Goal: Task Accomplishment & Management: Manage account settings

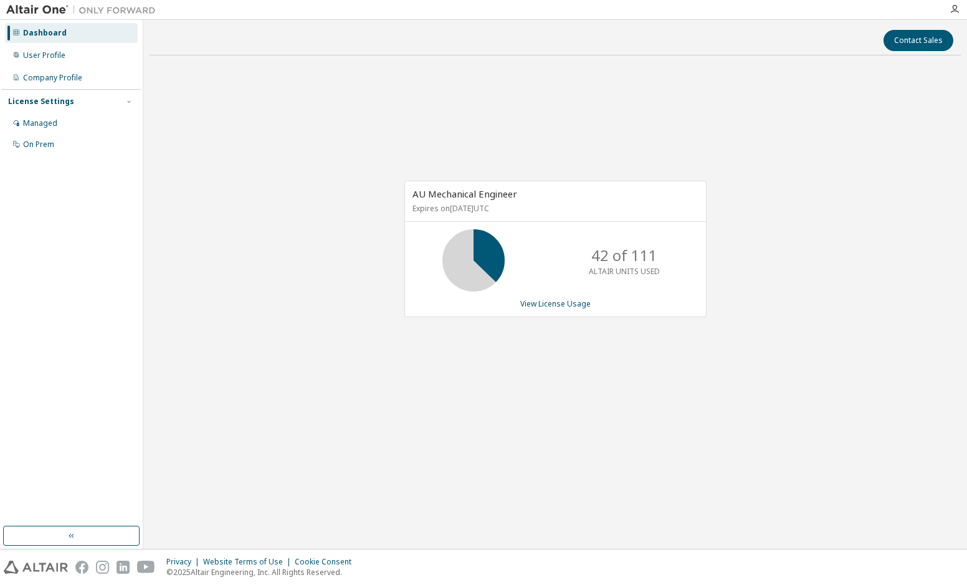
click at [52, 122] on div "Managed" at bounding box center [40, 123] width 34 height 10
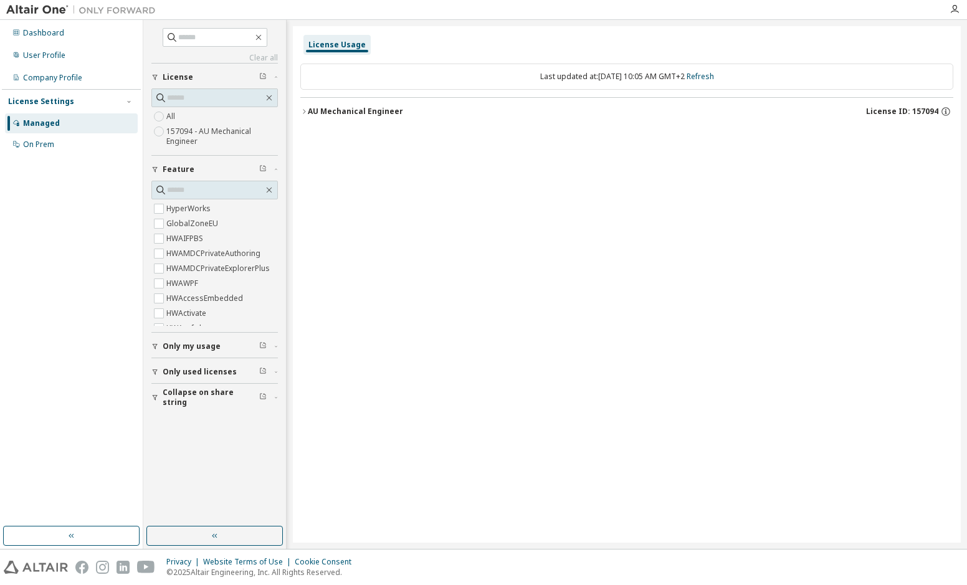
click at [44, 56] on div "User Profile" at bounding box center [44, 55] width 42 height 10
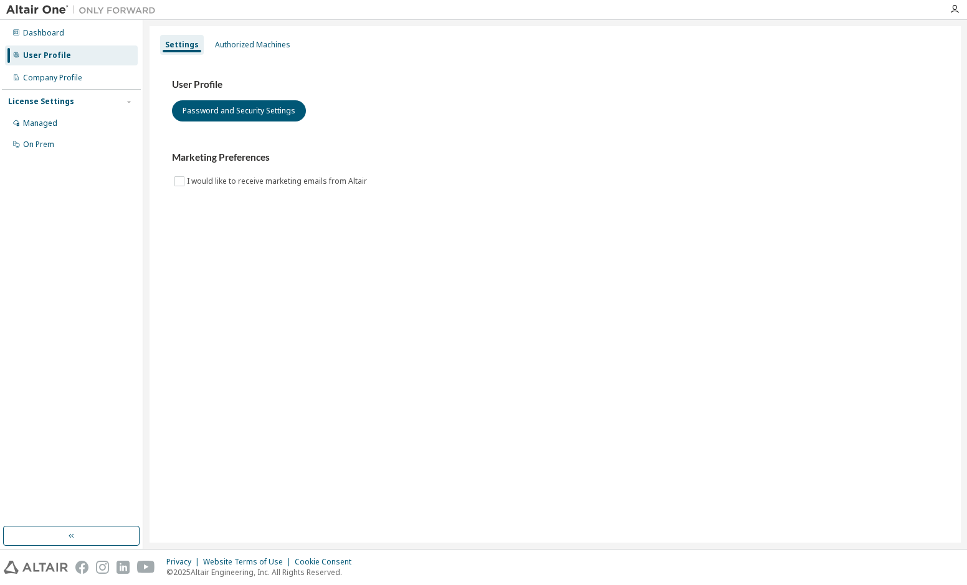
click at [41, 99] on div "License Settings" at bounding box center [41, 102] width 66 height 10
click at [36, 121] on div "Managed" at bounding box center [40, 123] width 34 height 10
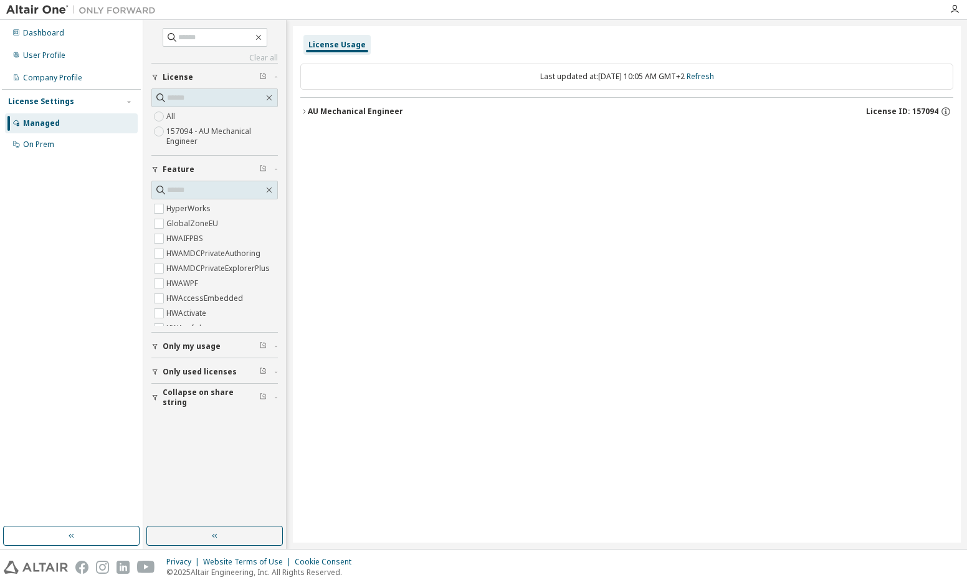
click at [373, 110] on div "AU Mechanical Engineer" at bounding box center [355, 112] width 95 height 10
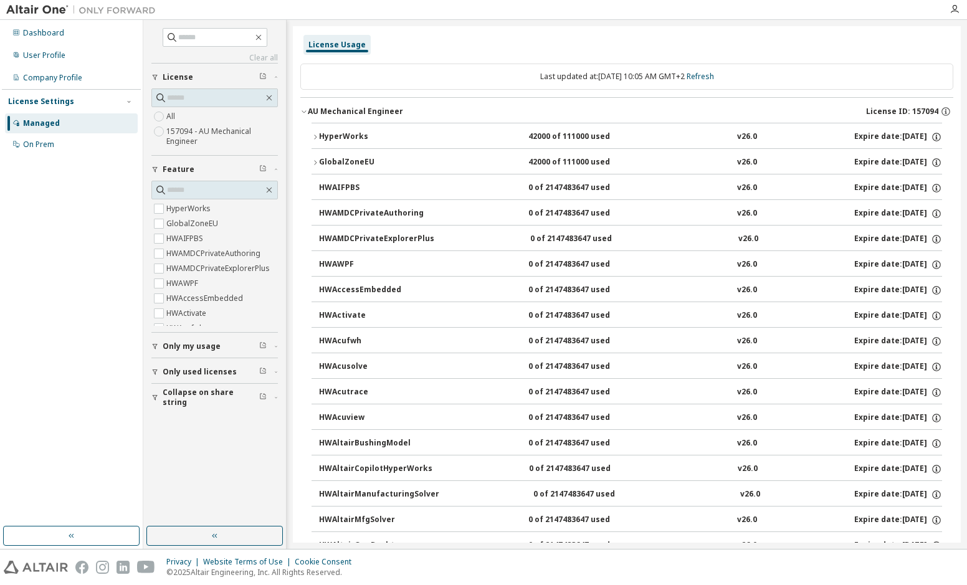
click at [49, 54] on div "User Profile" at bounding box center [44, 55] width 42 height 10
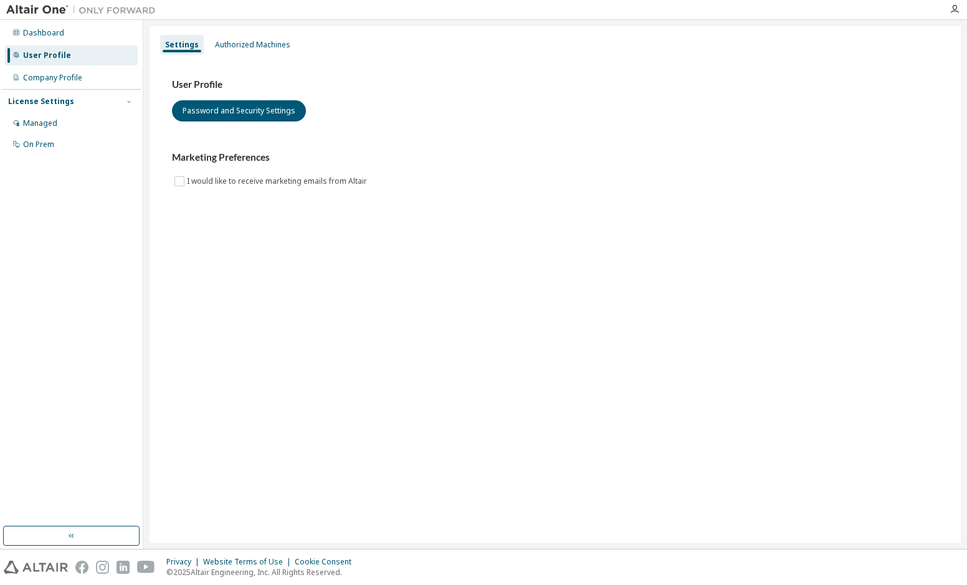
click at [45, 54] on div "User Profile" at bounding box center [47, 55] width 48 height 10
click at [232, 50] on div "Authorized Machines" at bounding box center [252, 45] width 85 height 20
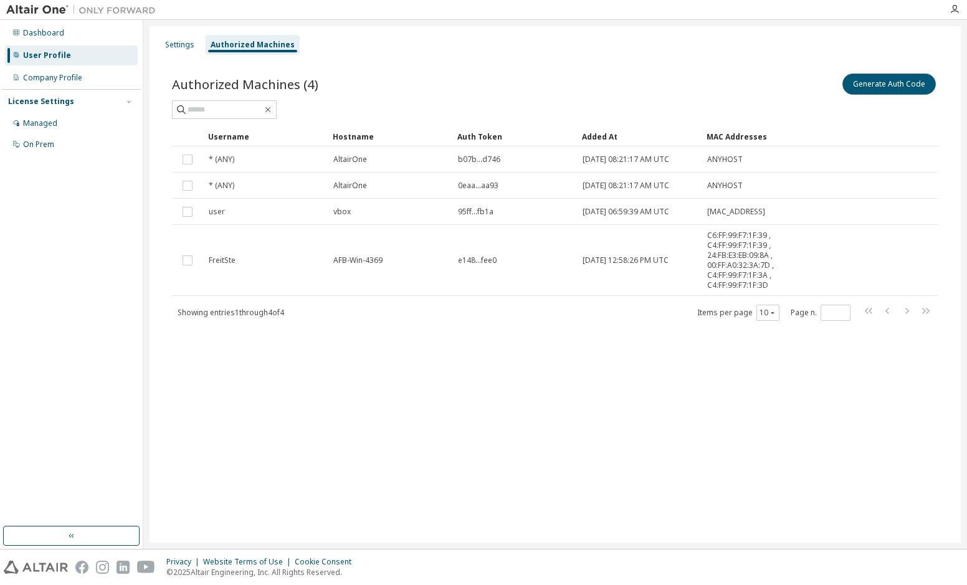
click at [869, 90] on button "Generate Auth Code" at bounding box center [889, 84] width 93 height 21
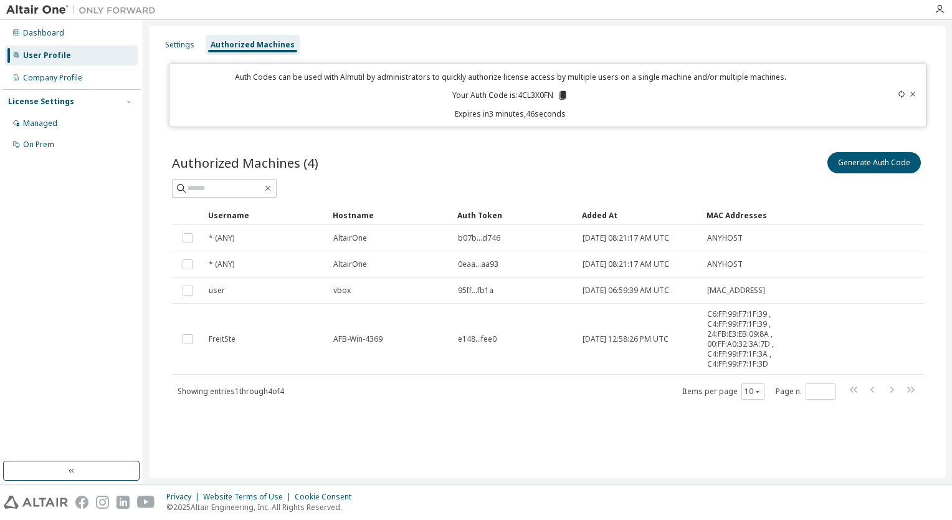
click at [564, 95] on icon at bounding box center [563, 95] width 7 height 9
click at [596, 92] on div "Auth Codes can be used with Almutil by administrators to quickly authorize lice…" at bounding box center [510, 95] width 667 height 47
click at [736, 337] on span "C6:FF:99:F7:1F:39 , C4:FF:99:F7:1F:39 , 24:FB:E3:EB:09:8A , 00:FF:A0:32:3A:7D ,…" at bounding box center [751, 339] width 88 height 60
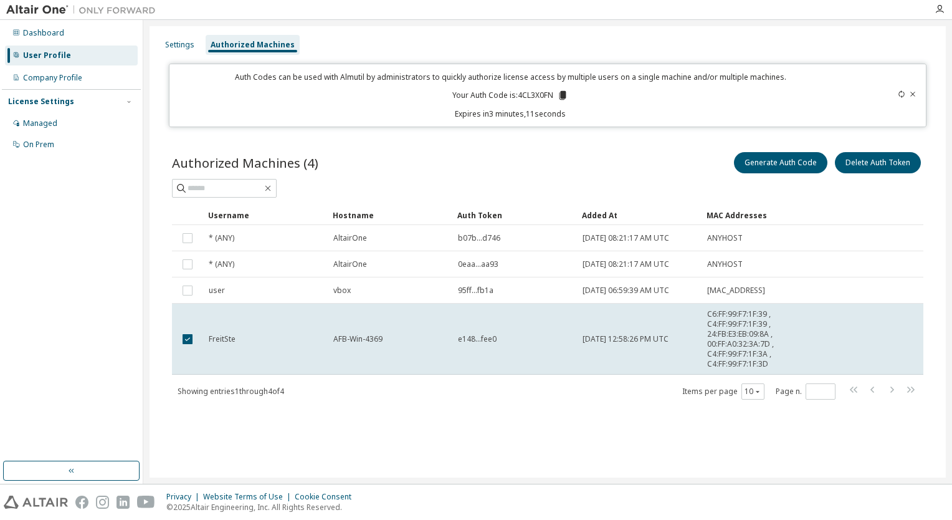
click at [224, 360] on td "FreitSte" at bounding box center [265, 338] width 125 height 71
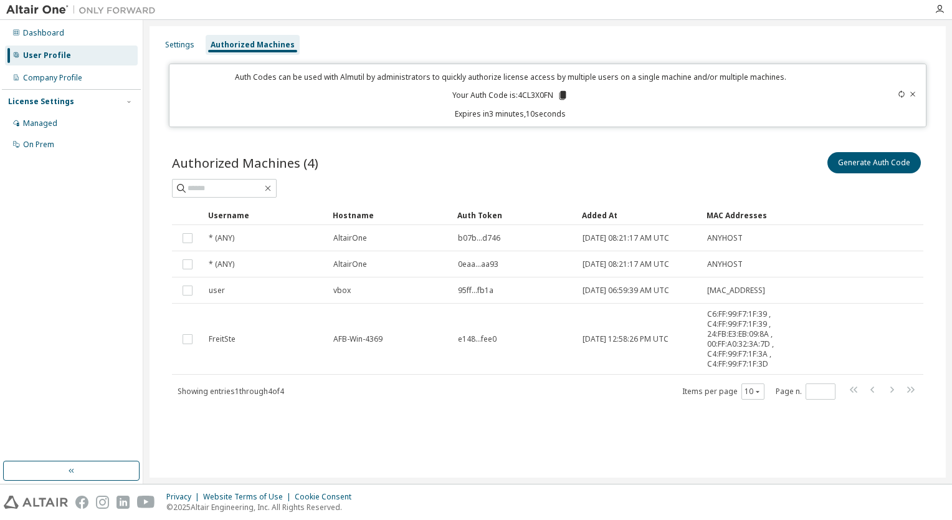
click at [224, 360] on td "FreitSte" at bounding box center [265, 338] width 125 height 71
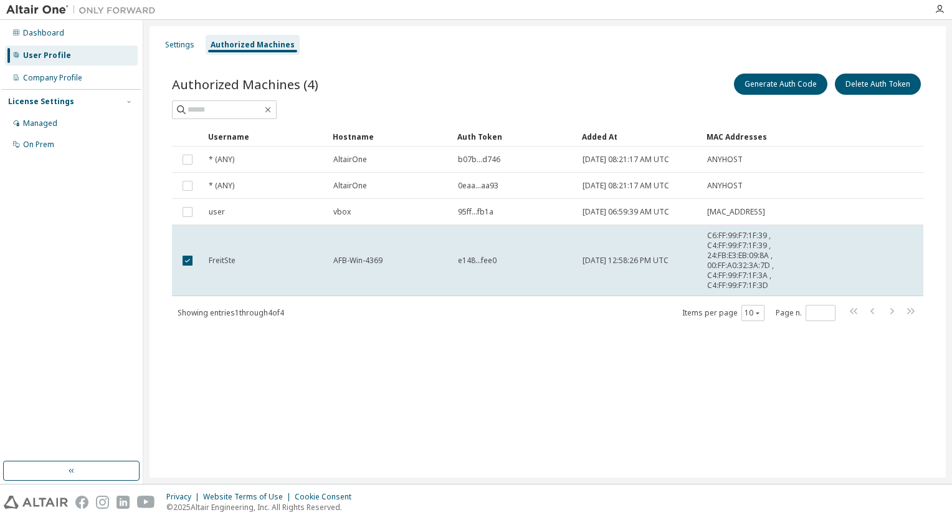
click at [266, 47] on div "Authorized Machines" at bounding box center [253, 45] width 84 height 10
click at [938, 10] on icon "button" at bounding box center [940, 9] width 10 height 10
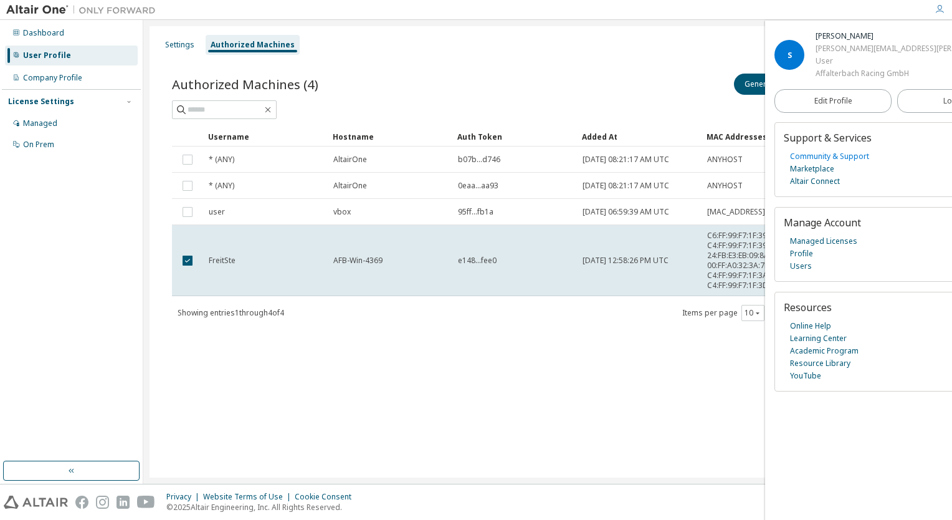
click at [831, 154] on link "Community & Support" at bounding box center [829, 156] width 79 height 12
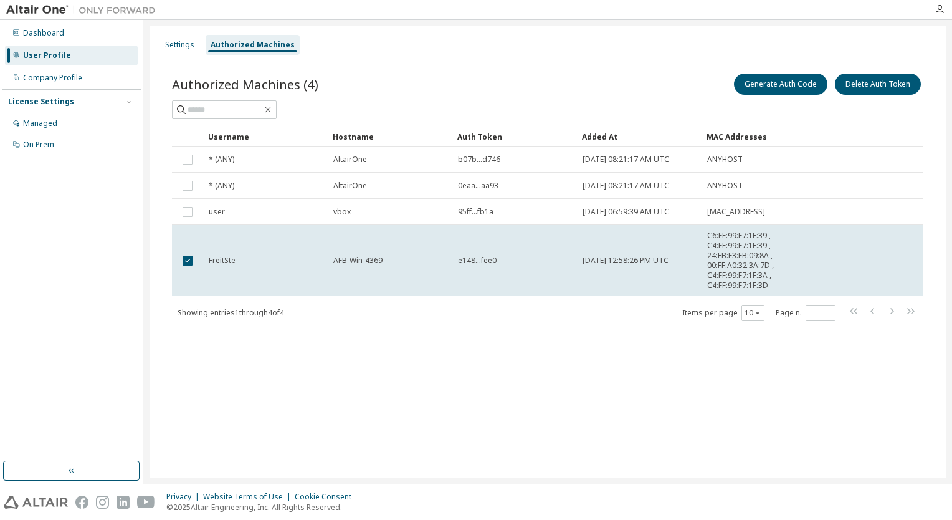
click at [252, 39] on div "Authorized Machines" at bounding box center [253, 45] width 94 height 20
click at [179, 42] on div "Settings" at bounding box center [179, 45] width 29 height 10
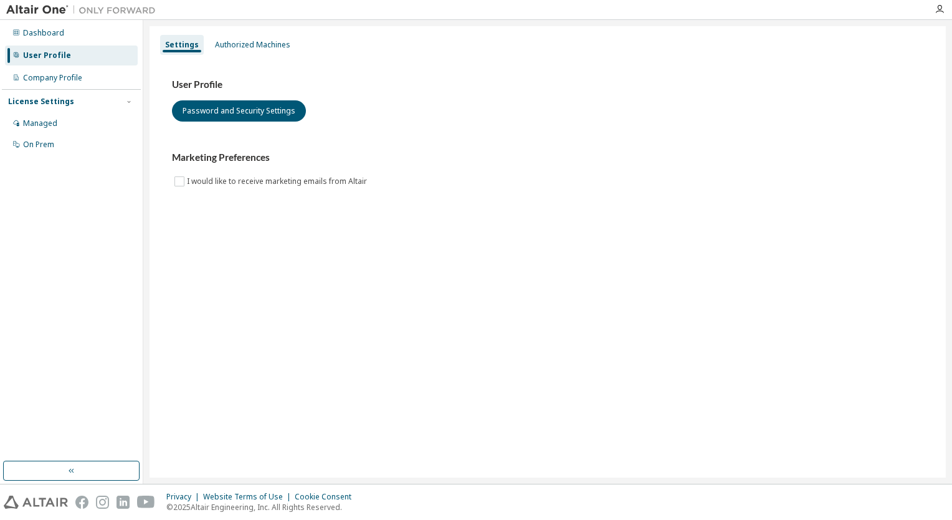
click at [221, 43] on div "Authorized Machines" at bounding box center [252, 45] width 75 height 10
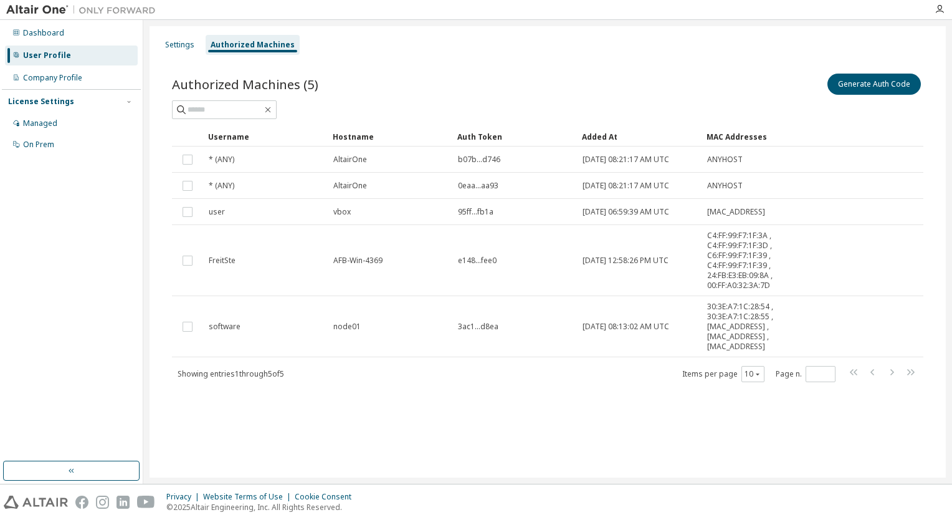
click at [272, 337] on td "software" at bounding box center [265, 326] width 125 height 61
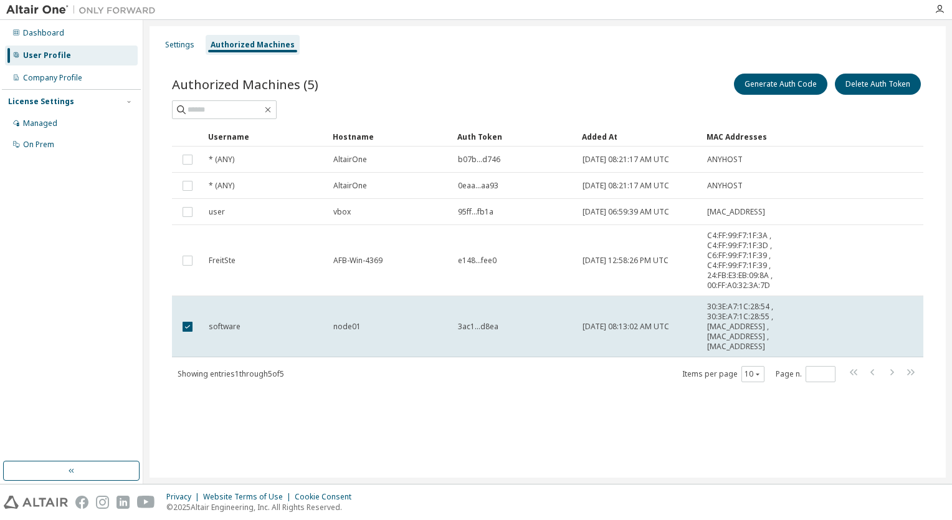
drag, startPoint x: 242, startPoint y: 328, endPoint x: 347, endPoint y: 447, distance: 159.4
click at [347, 447] on div "Settings Authorized Machines Authorized Machines (5) Generate Auth Code Delete …" at bounding box center [548, 251] width 796 height 451
click at [293, 337] on td "software" at bounding box center [265, 326] width 125 height 61
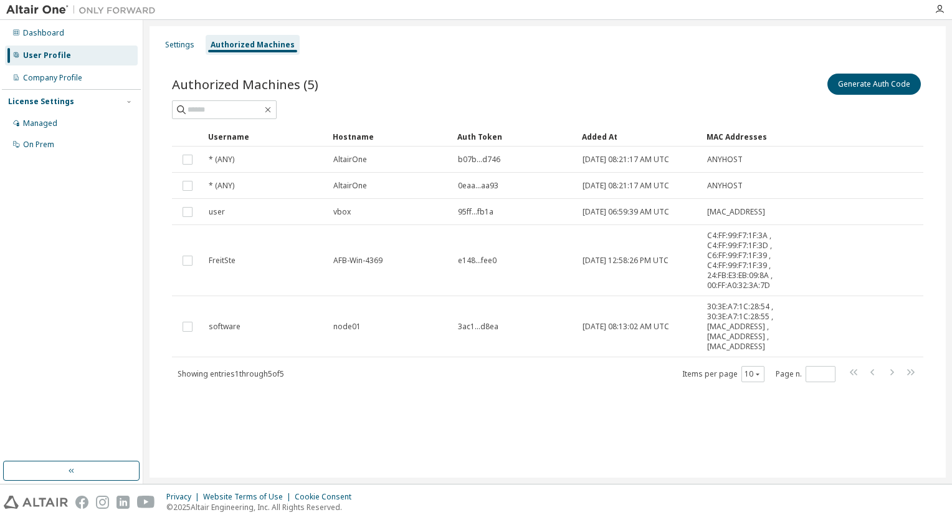
click at [197, 327] on td at bounding box center [187, 326] width 31 height 61
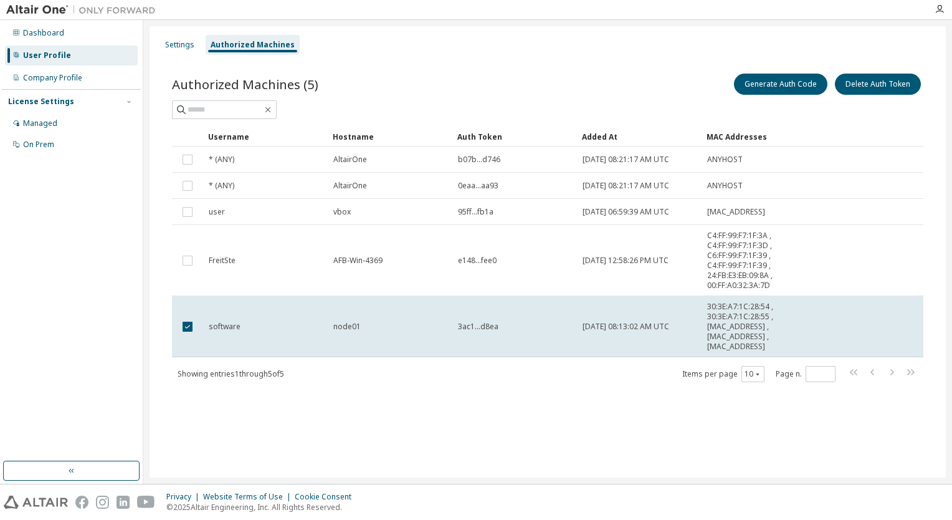
click at [264, 320] on td "software" at bounding box center [265, 326] width 125 height 61
click at [871, 84] on button "Delete Auth Token" at bounding box center [878, 84] width 86 height 21
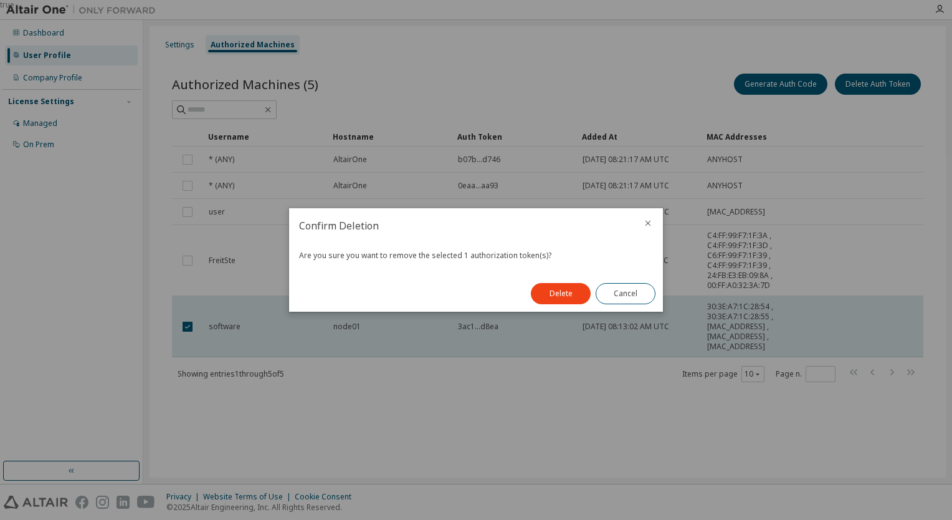
click at [555, 297] on button "Delete" at bounding box center [561, 293] width 60 height 21
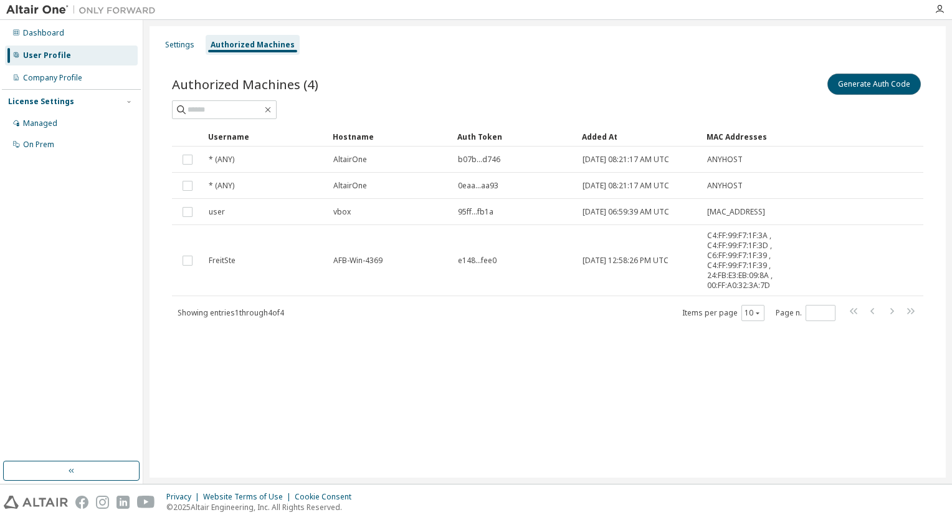
click at [852, 85] on button "Generate Auth Code" at bounding box center [874, 84] width 93 height 21
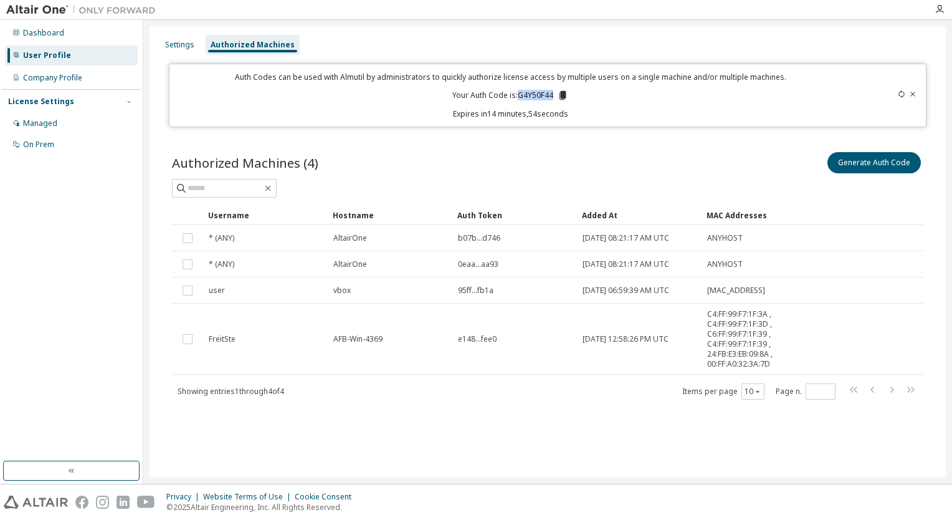
drag, startPoint x: 520, startPoint y: 94, endPoint x: 553, endPoint y: 94, distance: 32.4
click at [553, 94] on p "Your Auth Code is: G4Y50F44" at bounding box center [510, 95] width 116 height 11
copy p "G4Y50F44"
click at [566, 113] on p "Expires in 12 minutes, 28 seconds" at bounding box center [510, 113] width 667 height 11
click at [363, 411] on div "Authorized Machines (4) Generate Auth Code Clear Load Save Save As Field Operat…" at bounding box center [547, 284] width 781 height 298
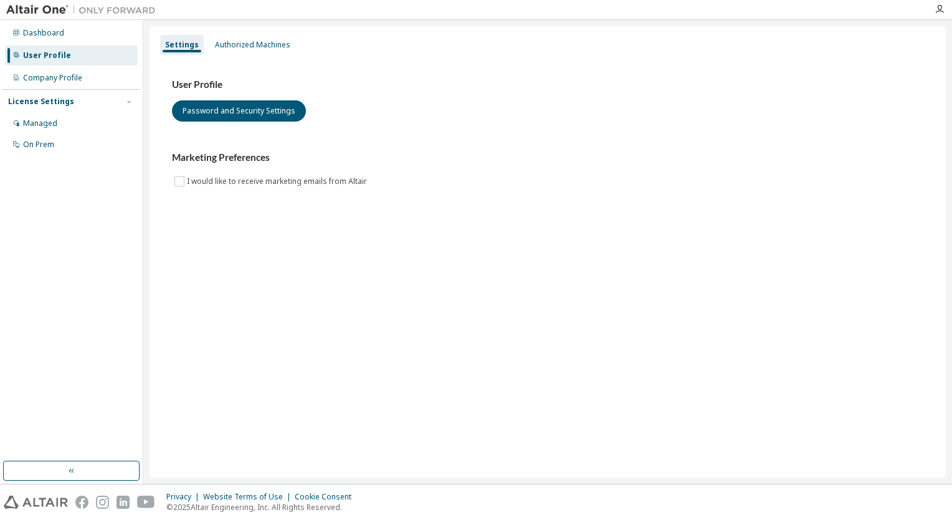
click at [53, 126] on div "Managed" at bounding box center [40, 123] width 34 height 10
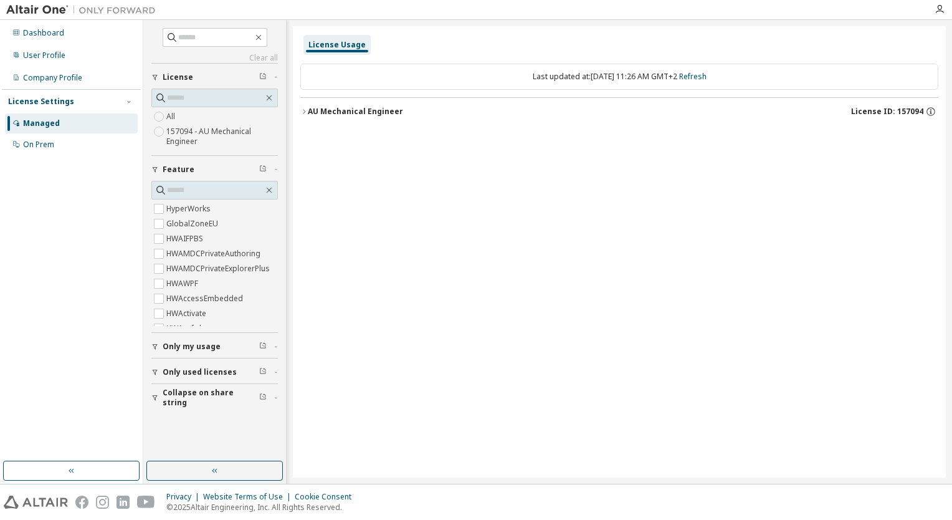
click at [46, 50] on div "User Profile" at bounding box center [71, 55] width 133 height 20
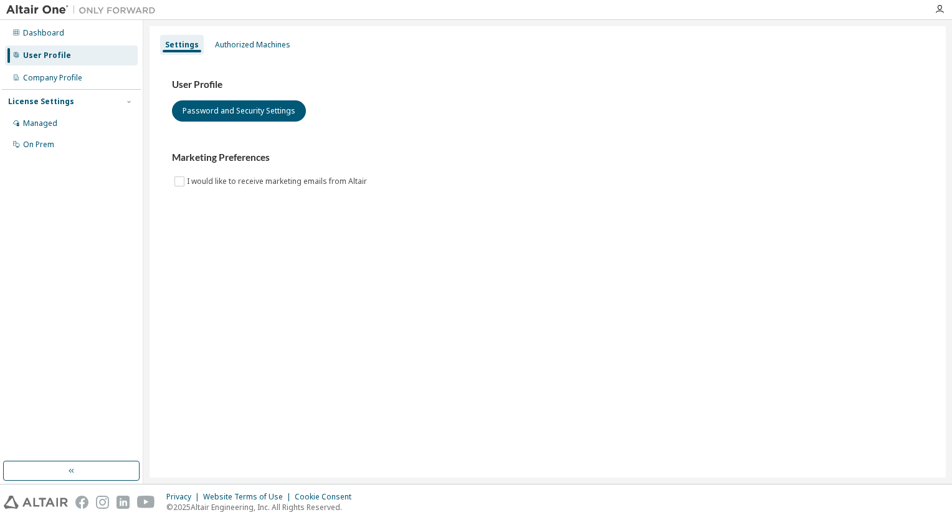
click at [230, 51] on div "Authorized Machines" at bounding box center [252, 45] width 85 height 20
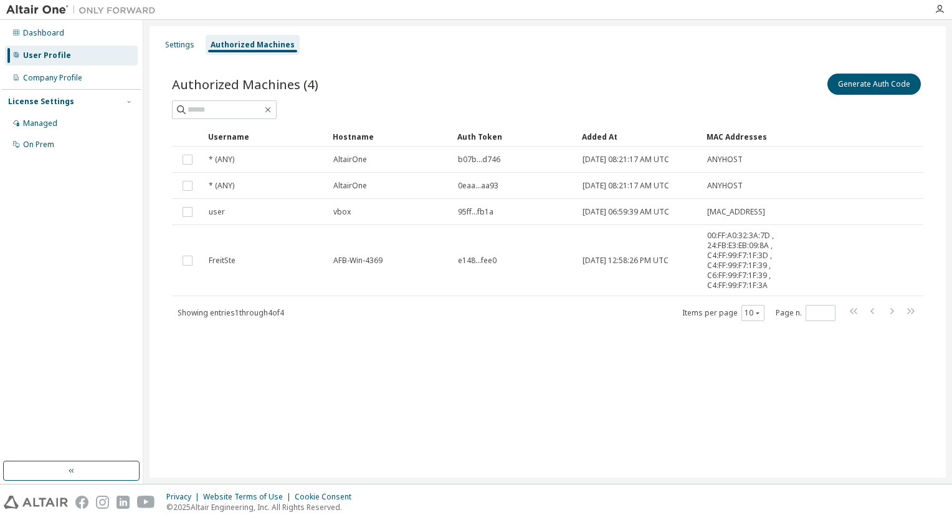
click at [431, 361] on div "Settings Authorized Machines Authorized Machines (4) Generate Auth Code Clear L…" at bounding box center [548, 251] width 796 height 451
click at [430, 361] on div "Settings Authorized Machines Authorized Machines (4) Generate Auth Code Clear L…" at bounding box center [548, 251] width 796 height 451
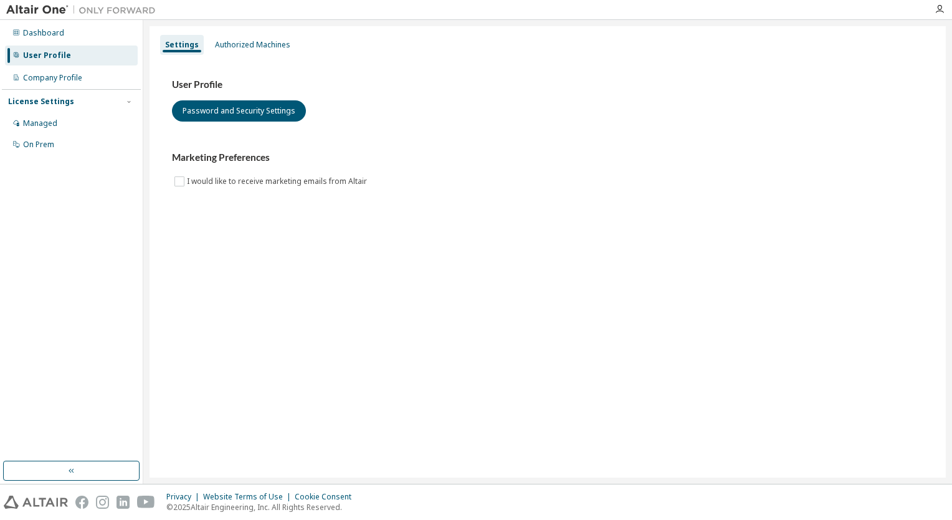
click at [232, 42] on div "Authorized Machines" at bounding box center [252, 45] width 75 height 10
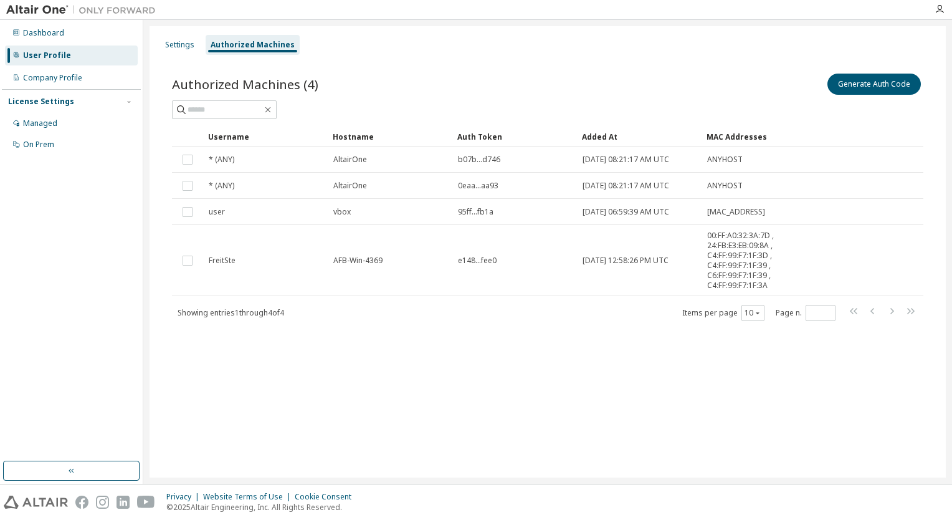
click at [489, 427] on div "Settings Authorized Machines Authorized Machines (4) Generate Auth Code Clear L…" at bounding box center [548, 251] width 796 height 451
click at [221, 41] on div "Authorized Machines" at bounding box center [253, 45] width 84 height 10
click at [171, 51] on div "Settings" at bounding box center [179, 45] width 39 height 20
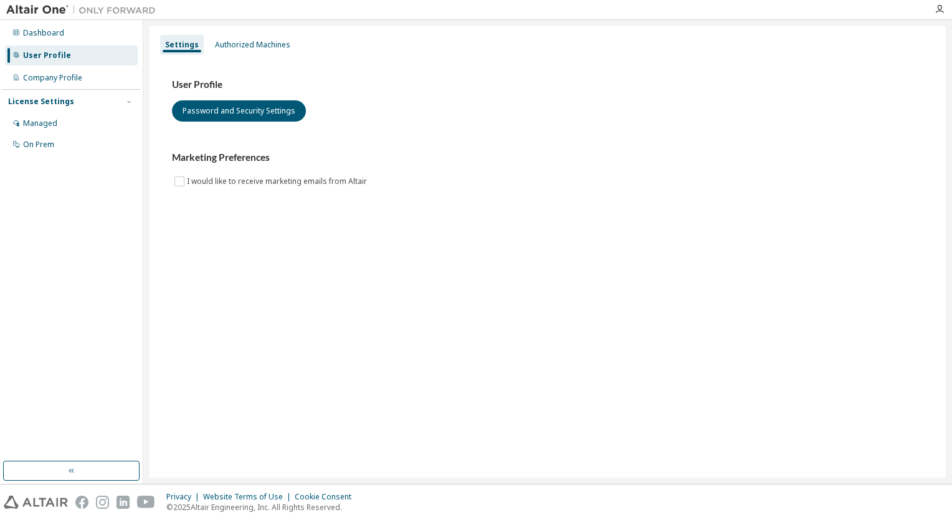
click at [254, 45] on div "Authorized Machines" at bounding box center [252, 45] width 75 height 10
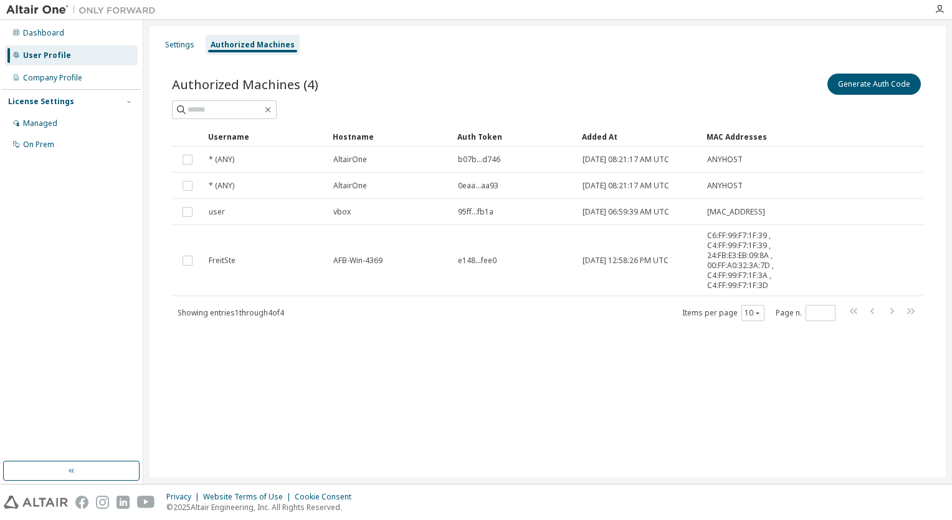
click at [402, 391] on div "Settings Authorized Machines Authorized Machines (4) Generate Auth Code Clear L…" at bounding box center [548, 251] width 796 height 451
click at [279, 41] on div "Authorized Machines" at bounding box center [253, 45] width 84 height 10
click at [264, 44] on div "Authorized Machines" at bounding box center [253, 45] width 84 height 10
click at [560, 375] on div "Settings Authorized Machines Authorized Machines (4) Generate Auth Code Clear L…" at bounding box center [548, 251] width 796 height 451
click at [260, 47] on div "Authorized Machines" at bounding box center [253, 45] width 84 height 10
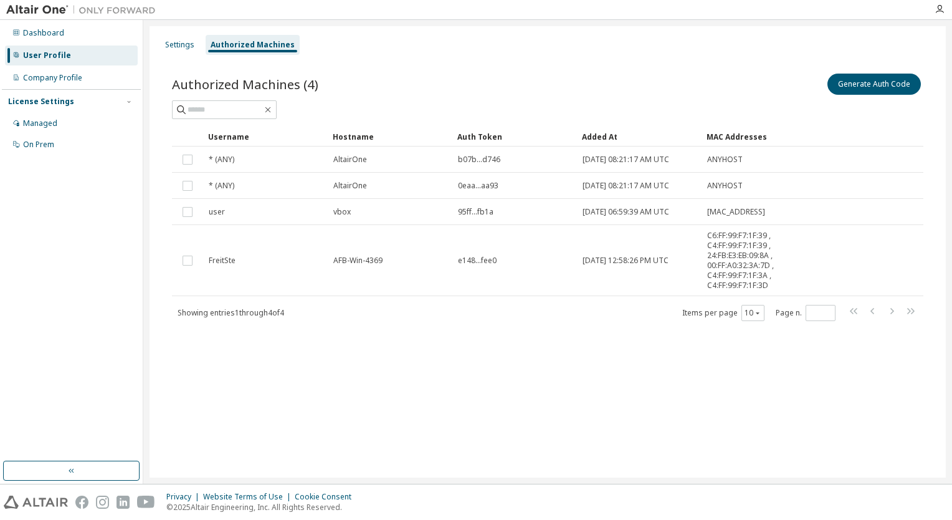
drag, startPoint x: 301, startPoint y: 367, endPoint x: 290, endPoint y: 213, distance: 154.9
click at [301, 367] on div "Settings Authorized Machines Authorized Machines (4) Generate Auth Code Clear L…" at bounding box center [548, 251] width 796 height 451
click at [247, 42] on div "Authorized Machines" at bounding box center [253, 45] width 84 height 10
click at [186, 45] on div "Settings" at bounding box center [179, 45] width 29 height 10
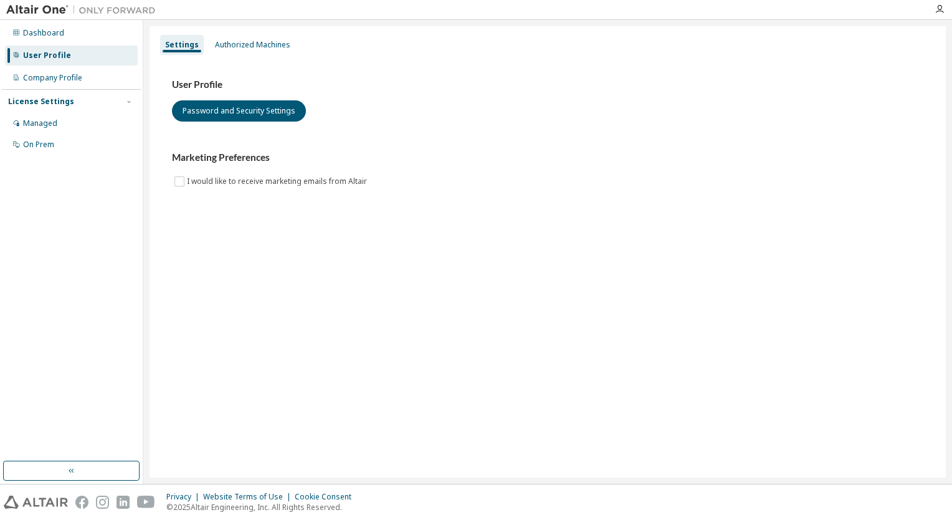
click at [235, 43] on div "Authorized Machines" at bounding box center [252, 45] width 75 height 10
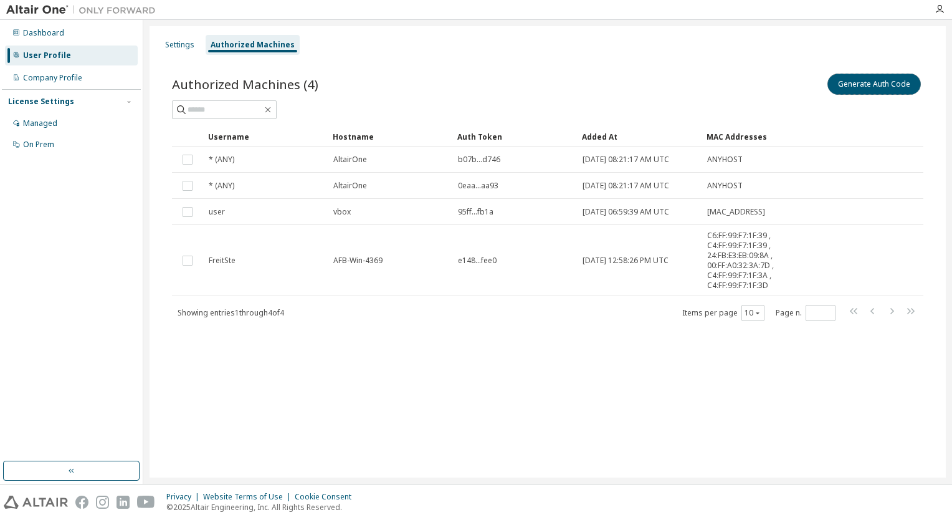
click at [865, 80] on button "Generate Auth Code" at bounding box center [874, 84] width 93 height 21
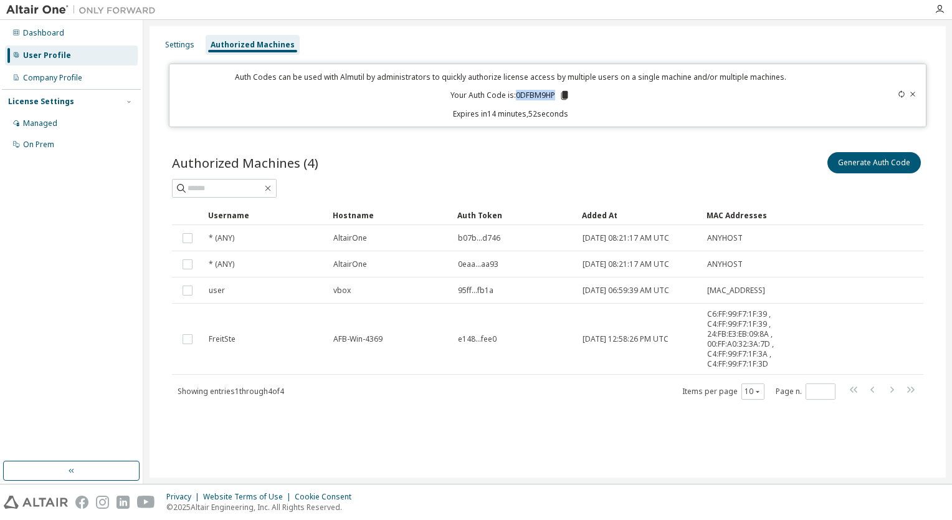
drag, startPoint x: 517, startPoint y: 95, endPoint x: 555, endPoint y: 93, distance: 38.0
click at [555, 93] on p "Your Auth Code is: 0DFBM9HP" at bounding box center [511, 95] width 120 height 11
copy p "0DFBM9HP"
click at [399, 439] on div "Settings Authorized Machines Auth Codes can be used with Almutil by administrat…" at bounding box center [548, 251] width 796 height 451
click at [58, 60] on div "User Profile" at bounding box center [71, 55] width 133 height 20
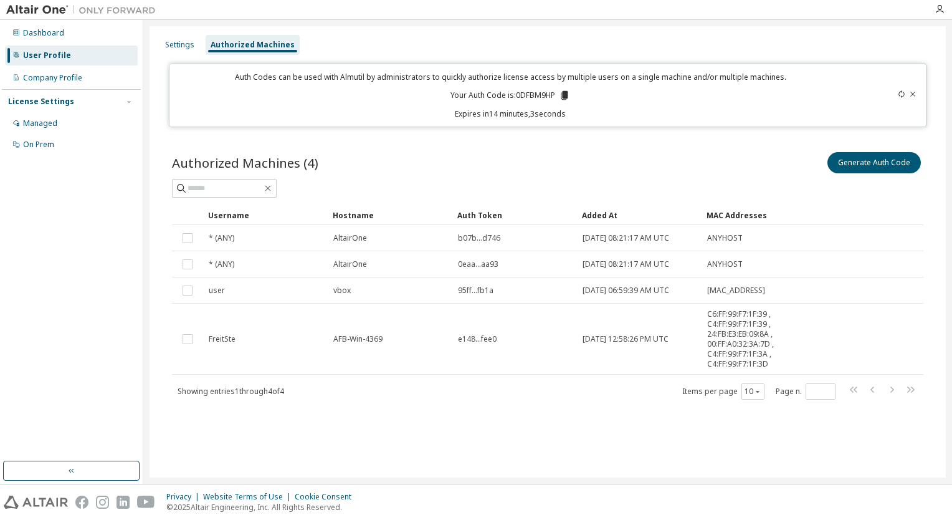
click at [179, 45] on div "Settings" at bounding box center [179, 45] width 29 height 10
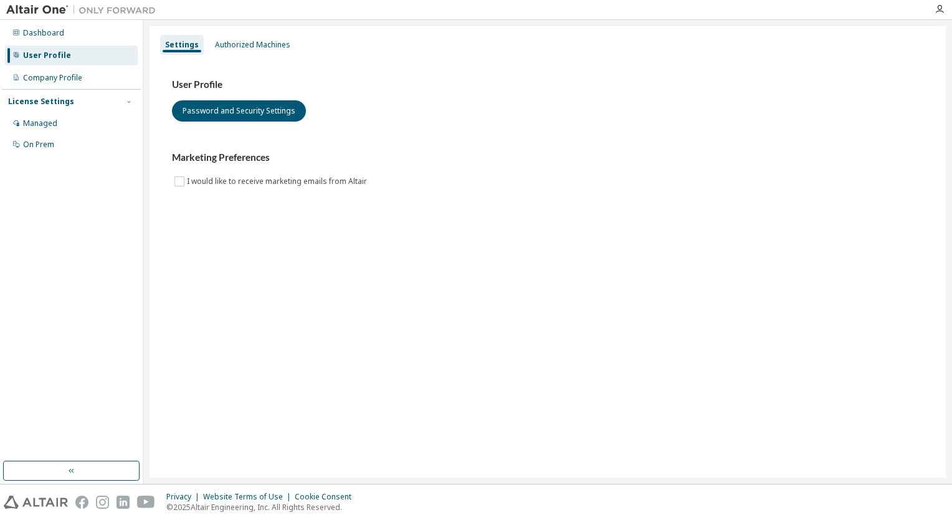
click at [218, 41] on div "Authorized Machines" at bounding box center [252, 45] width 75 height 10
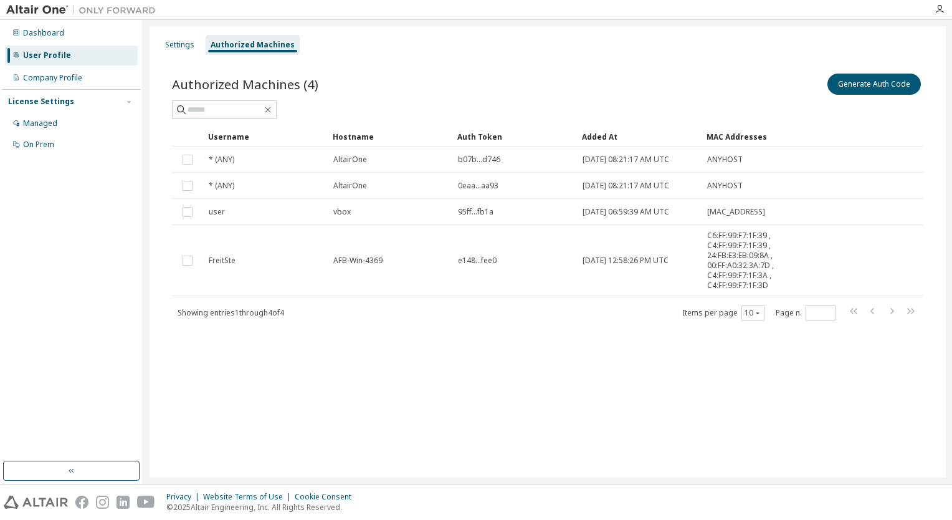
click at [437, 325] on div "Authorized Machines (4) Generate Auth Code Clear Load Save Save As Field Operat…" at bounding box center [547, 205] width 781 height 298
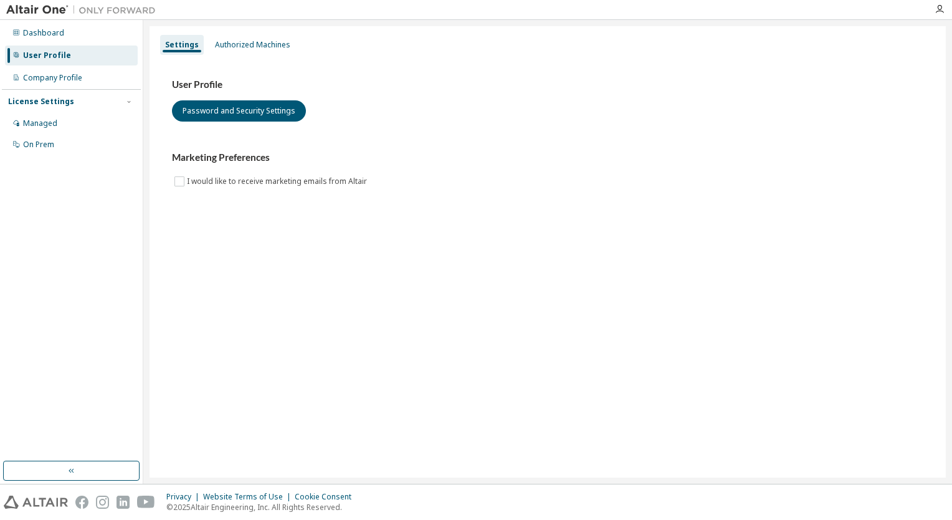
click at [257, 44] on div "Authorized Machines" at bounding box center [252, 45] width 75 height 10
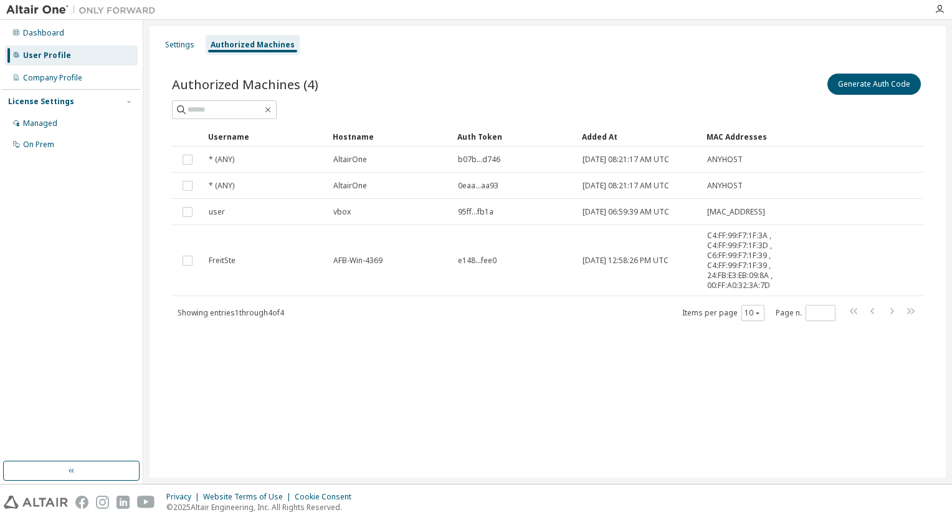
click at [381, 376] on div "Settings Authorized Machines Authorized Machines (4) Generate Auth Code Clear L…" at bounding box center [548, 251] width 796 height 451
click at [370, 373] on div "Settings Authorized Machines Authorized Machines (4) Generate Auth Code Clear L…" at bounding box center [548, 251] width 796 height 451
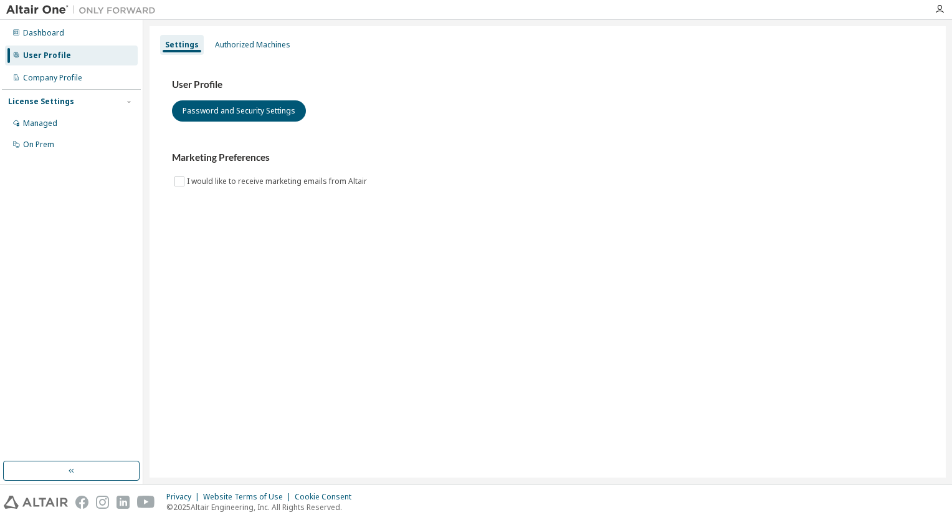
click at [241, 44] on div "Authorized Machines" at bounding box center [252, 45] width 75 height 10
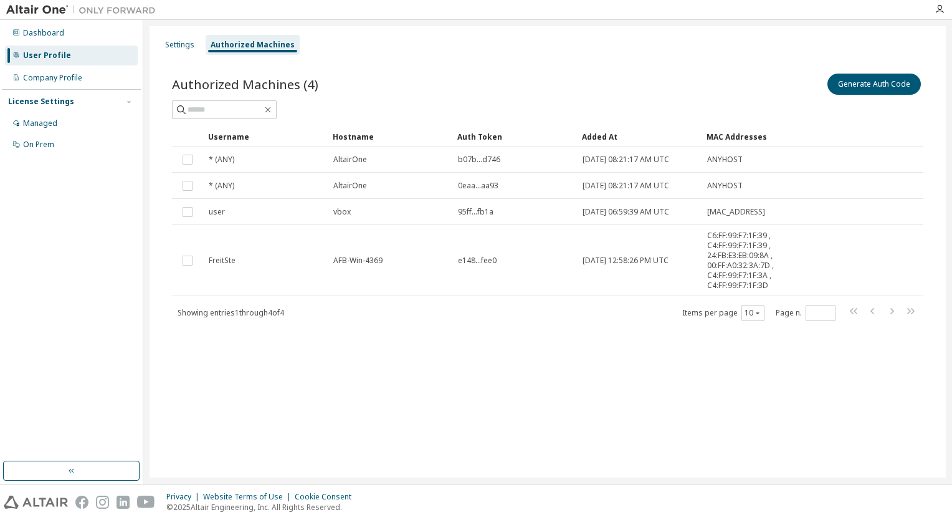
click at [343, 378] on div "Settings Authorized Machines Authorized Machines (4) Generate Auth Code Clear L…" at bounding box center [548, 251] width 796 height 451
click at [356, 378] on div "Settings Authorized Machines Authorized Machines (4) Generate Auth Code Clear L…" at bounding box center [548, 251] width 796 height 451
click at [251, 44] on div "Authorized Machines" at bounding box center [253, 45] width 84 height 10
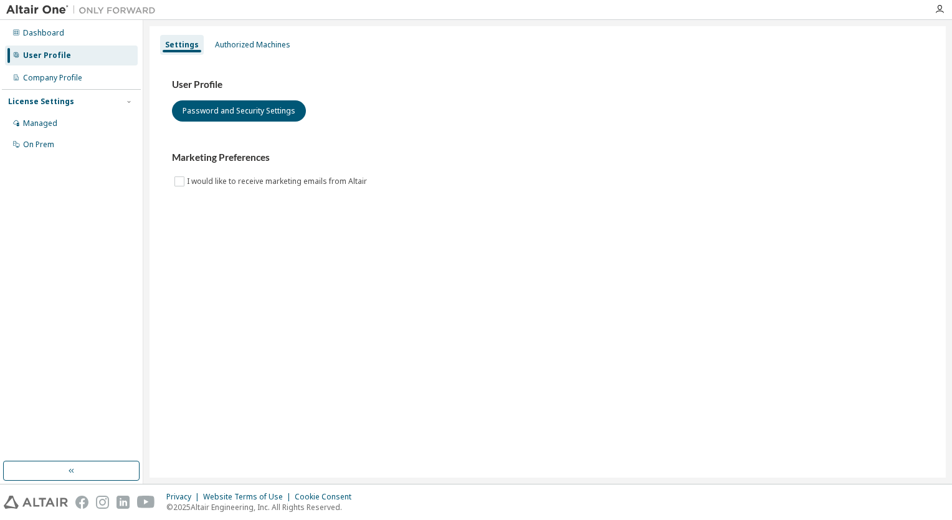
click at [238, 41] on div "Authorized Machines" at bounding box center [252, 45] width 75 height 10
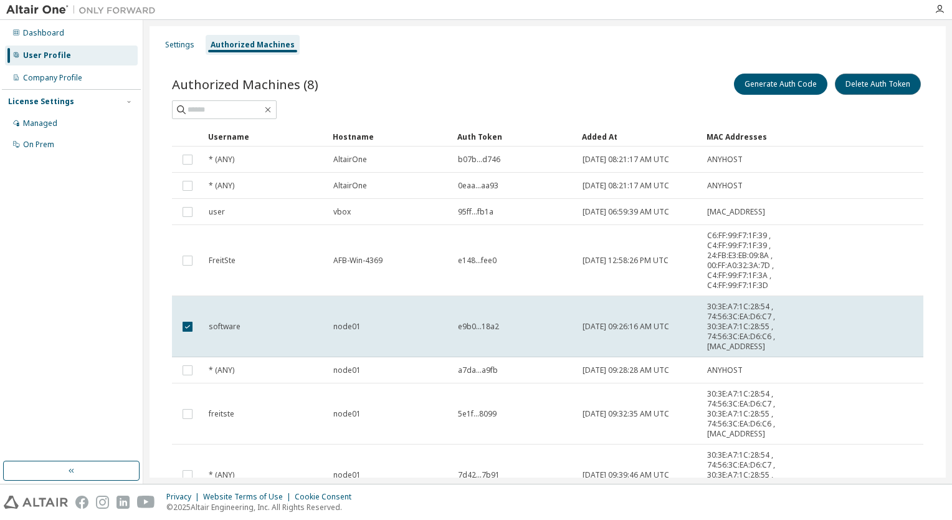
click at [866, 86] on button "Delete Auth Token" at bounding box center [878, 84] width 86 height 21
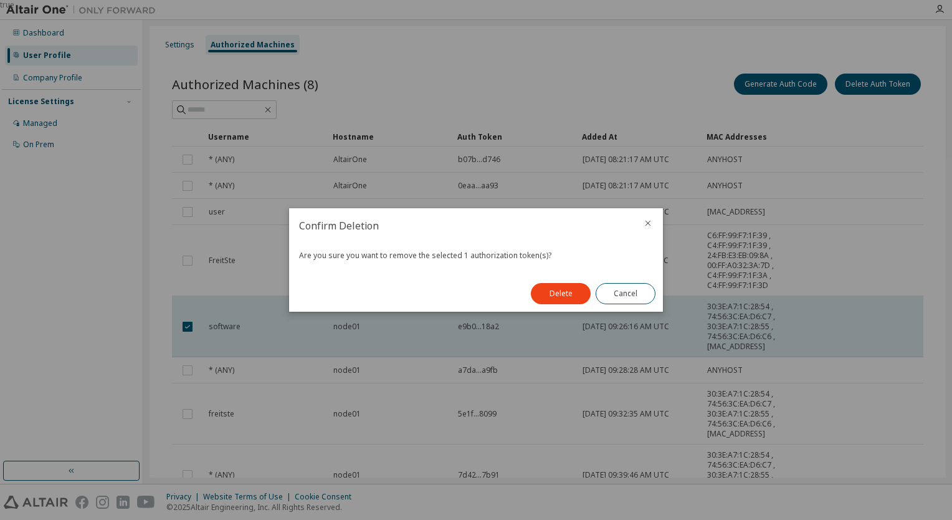
click at [575, 290] on button "Delete" at bounding box center [561, 293] width 60 height 21
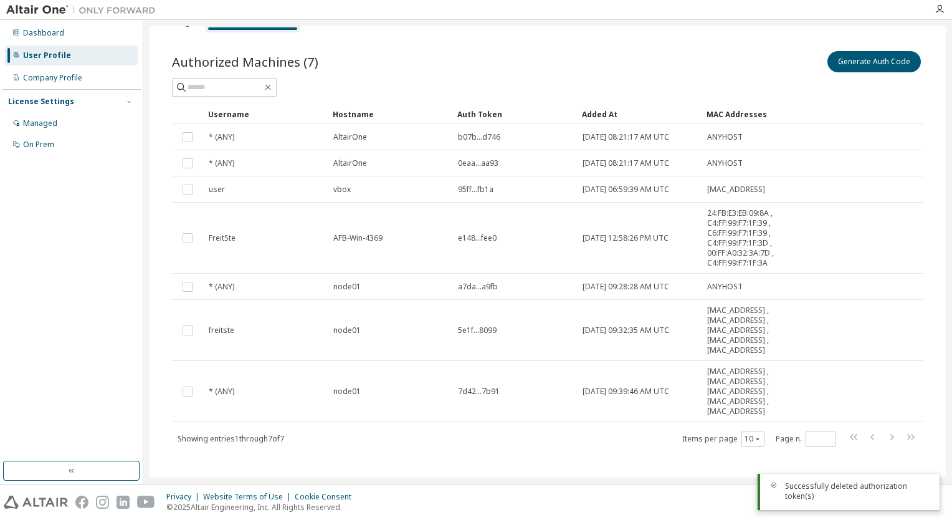
scroll to position [31, 0]
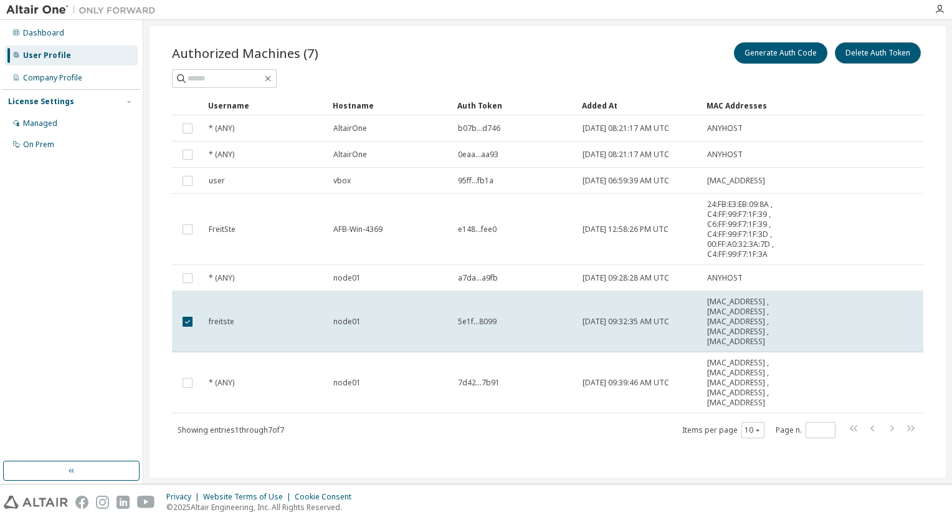
click at [853, 57] on button "Delete Auth Token" at bounding box center [878, 52] width 86 height 21
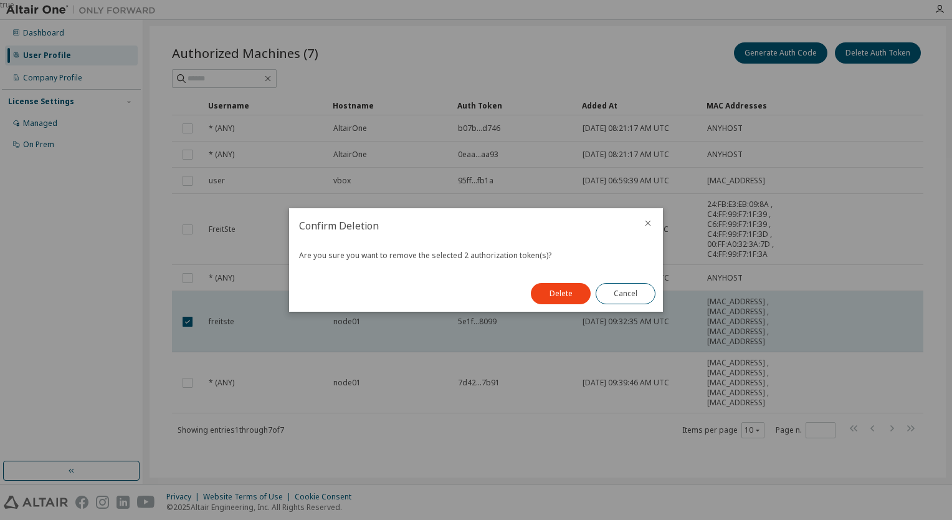
click at [558, 294] on button "Delete" at bounding box center [561, 293] width 60 height 21
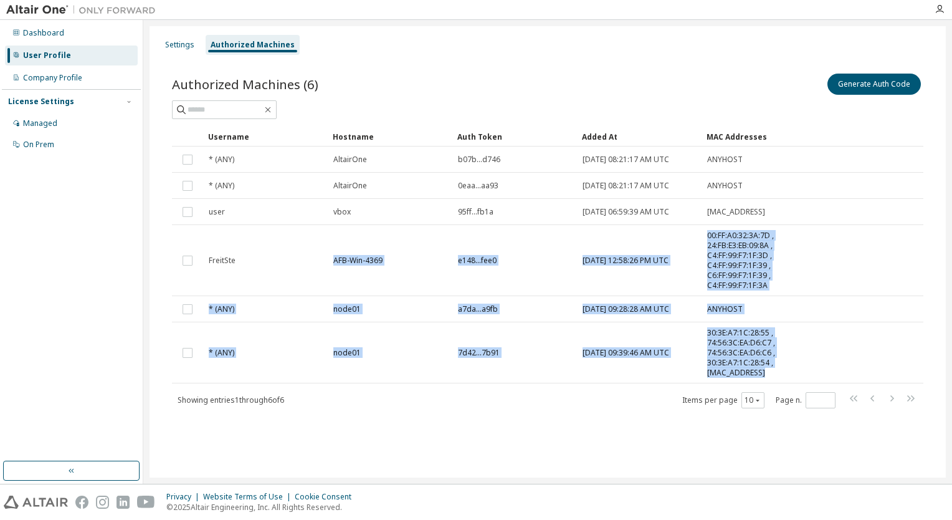
drag, startPoint x: 158, startPoint y: 388, endPoint x: 238, endPoint y: 284, distance: 132.0
click at [238, 284] on div "Authorized Machines (6) Generate Auth Code Clear Load Save Save As Field Operat…" at bounding box center [547, 248] width 781 height 385
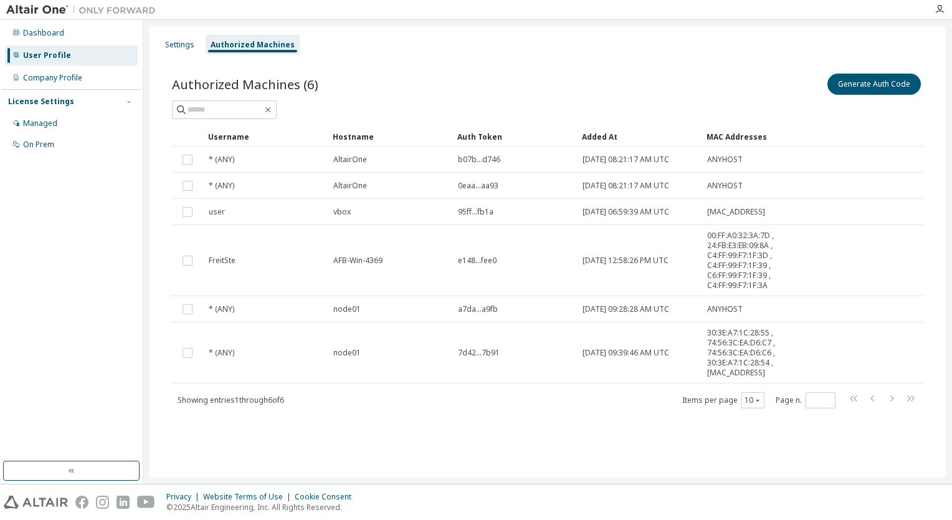
click at [572, 421] on div "Authorized Machines (6) Generate Auth Code Clear Load Save Save As Field Operat…" at bounding box center [547, 248] width 781 height 385
click at [277, 366] on td "* (ANY)" at bounding box center [265, 352] width 125 height 61
